Goal: Transaction & Acquisition: Book appointment/travel/reservation

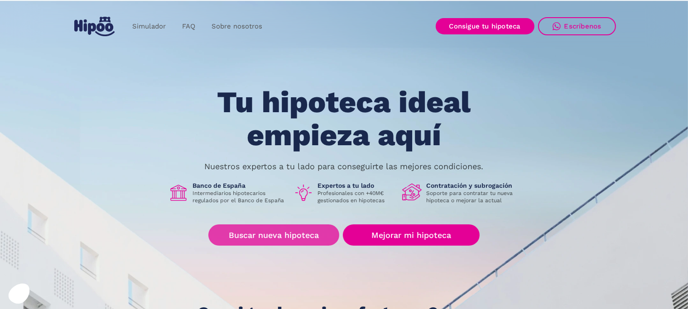
click at [264, 235] on link "Buscar nueva hipoteca" at bounding box center [273, 235] width 131 height 21
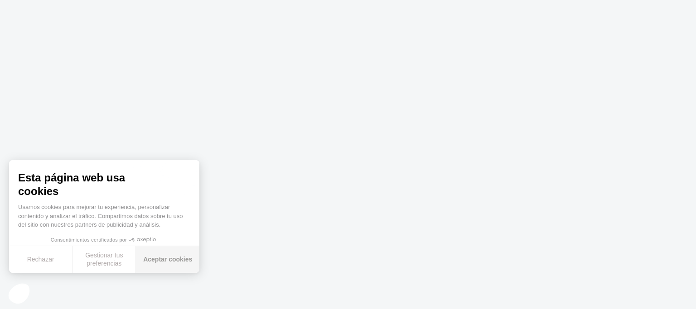
click at [167, 258] on button "Aceptar cookies" at bounding box center [167, 259] width 63 height 27
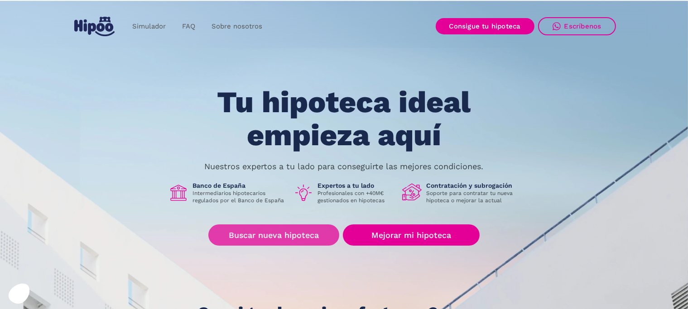
click at [265, 235] on link "Buscar nueva hipoteca" at bounding box center [273, 235] width 131 height 21
